Goal: Information Seeking & Learning: Understand process/instructions

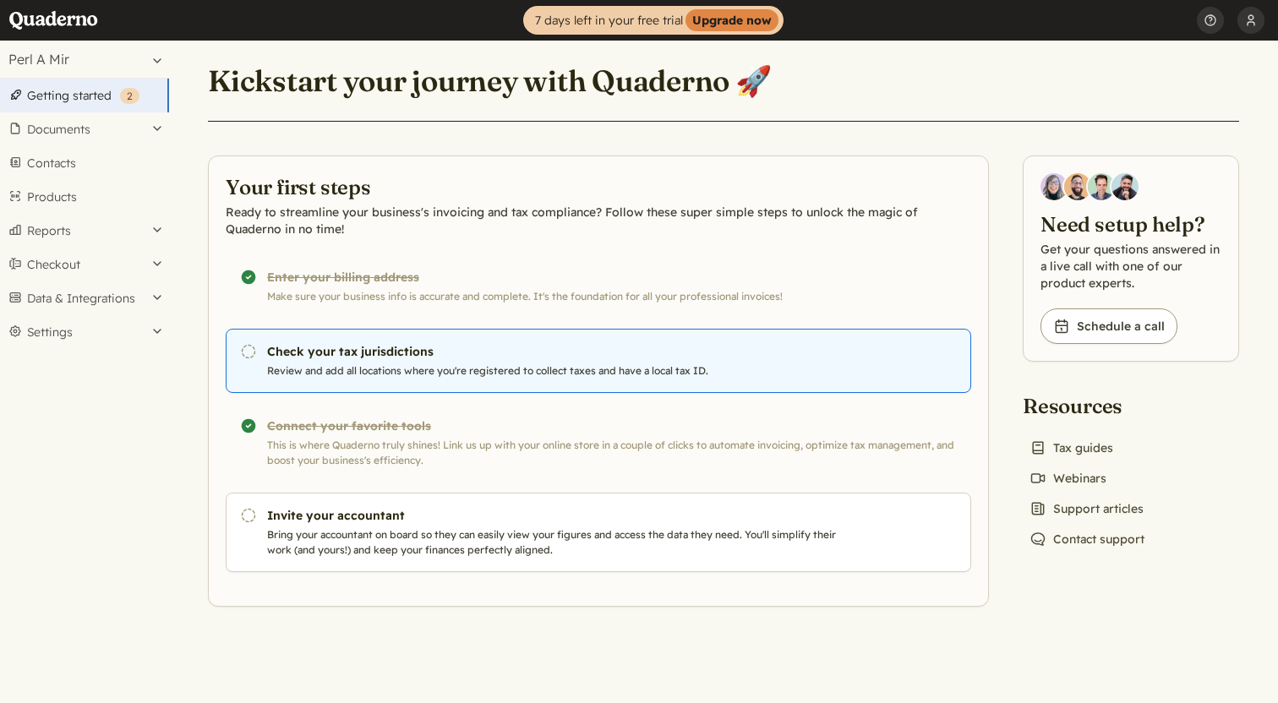
click at [338, 358] on h3 "Check your tax jurisdictions" at bounding box center [555, 351] width 576 height 17
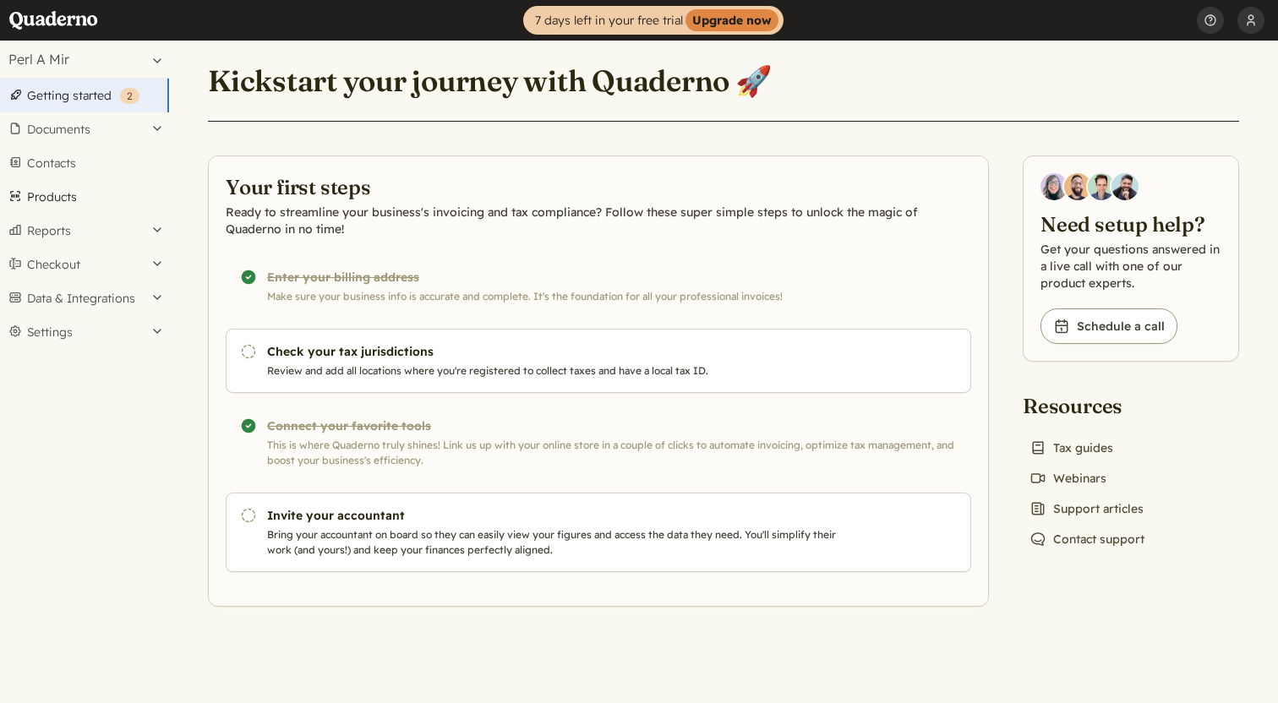
click at [56, 201] on link "Products" at bounding box center [84, 197] width 169 height 34
click at [1089, 450] on link "Book icon Tax guides" at bounding box center [1070, 448] width 97 height 24
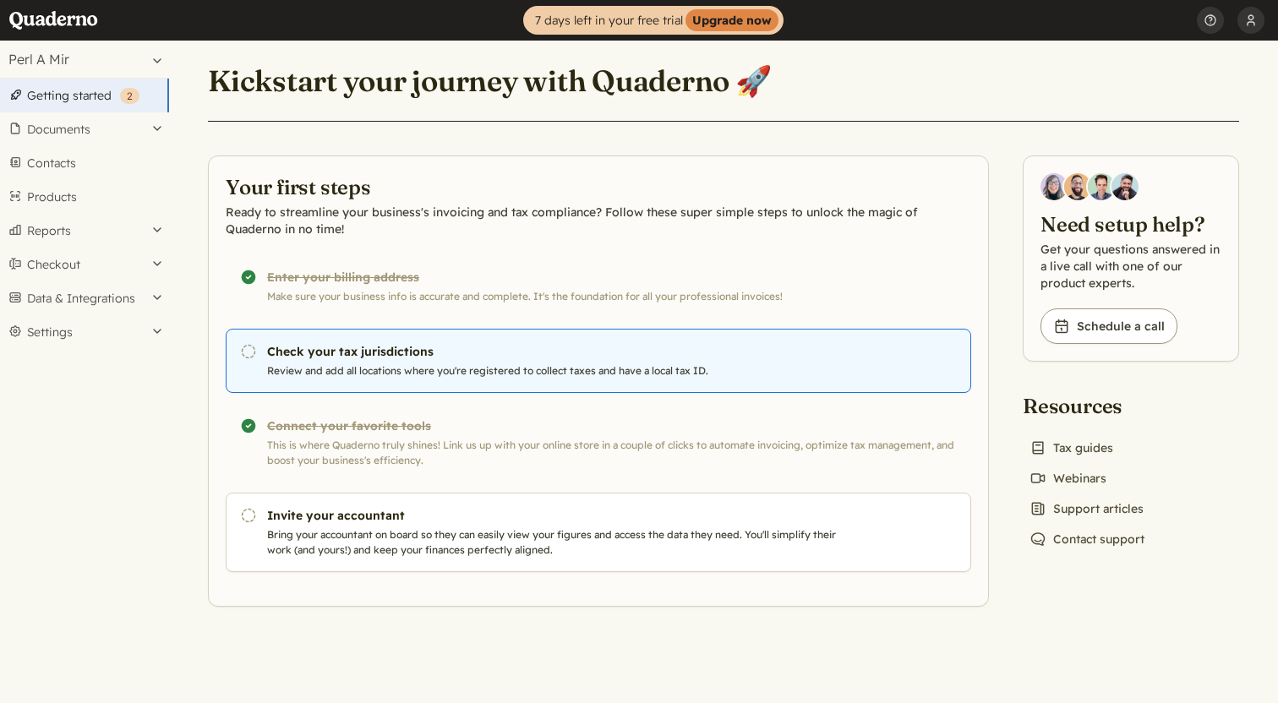
click at [361, 368] on p "Review and add all locations where you're registered to collect taxes and have …" at bounding box center [555, 370] width 576 height 15
